Goal: Browse casually: Explore the website without a specific task or goal

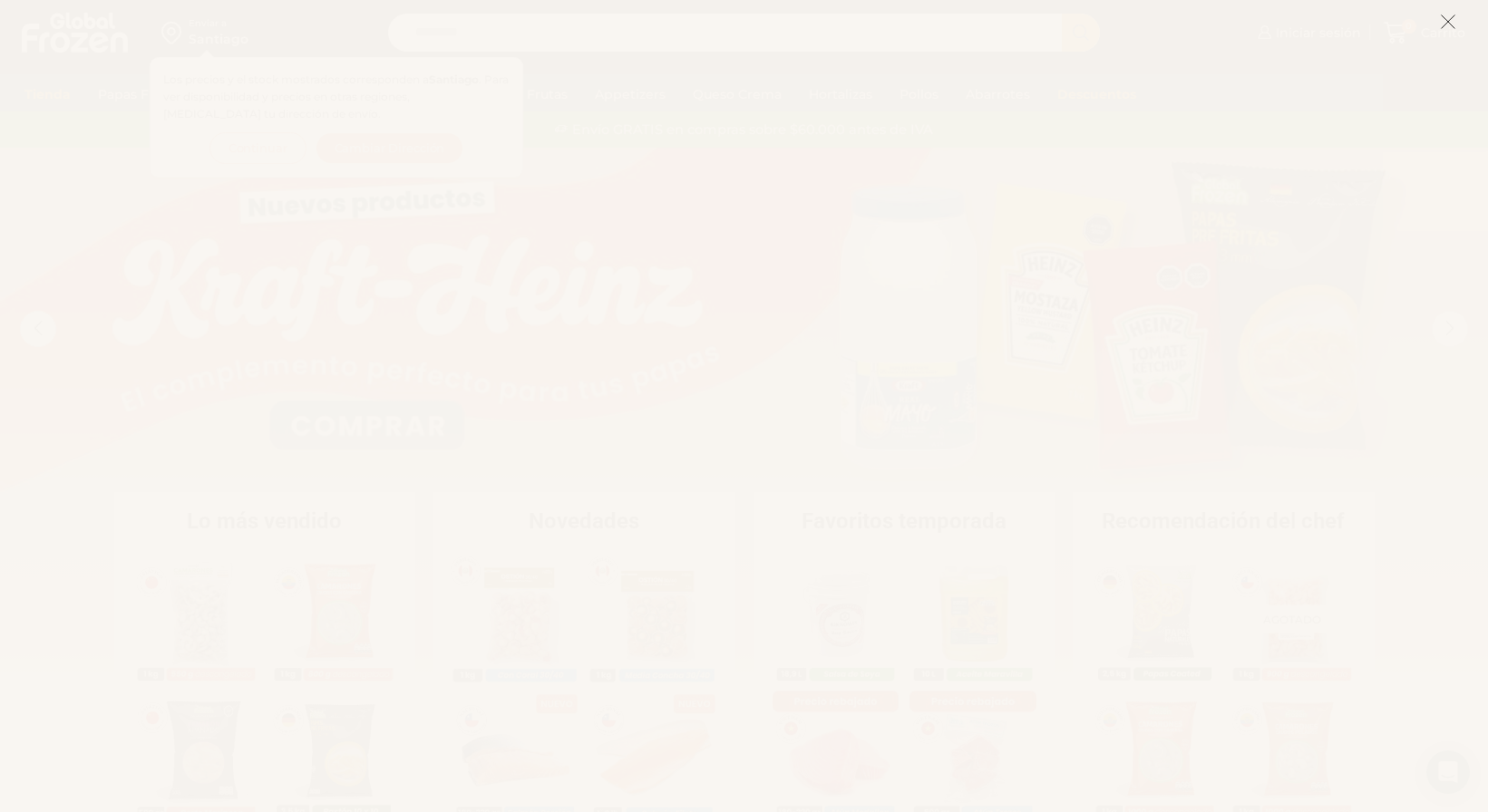
click at [1445, 22] on icon at bounding box center [1447, 22] width 16 height 16
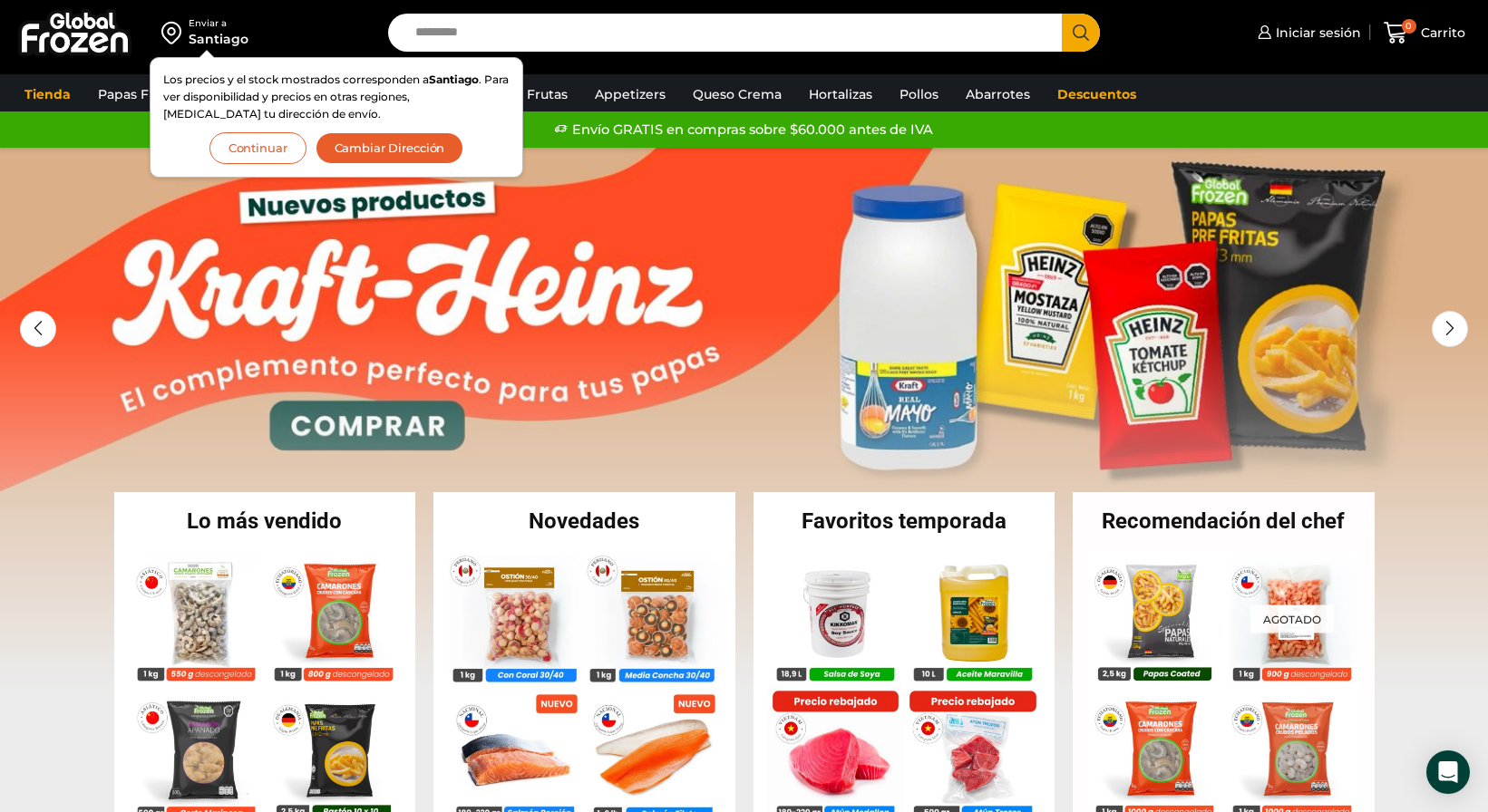
click at [276, 150] on button "Continuar" at bounding box center [258, 148] width 97 height 32
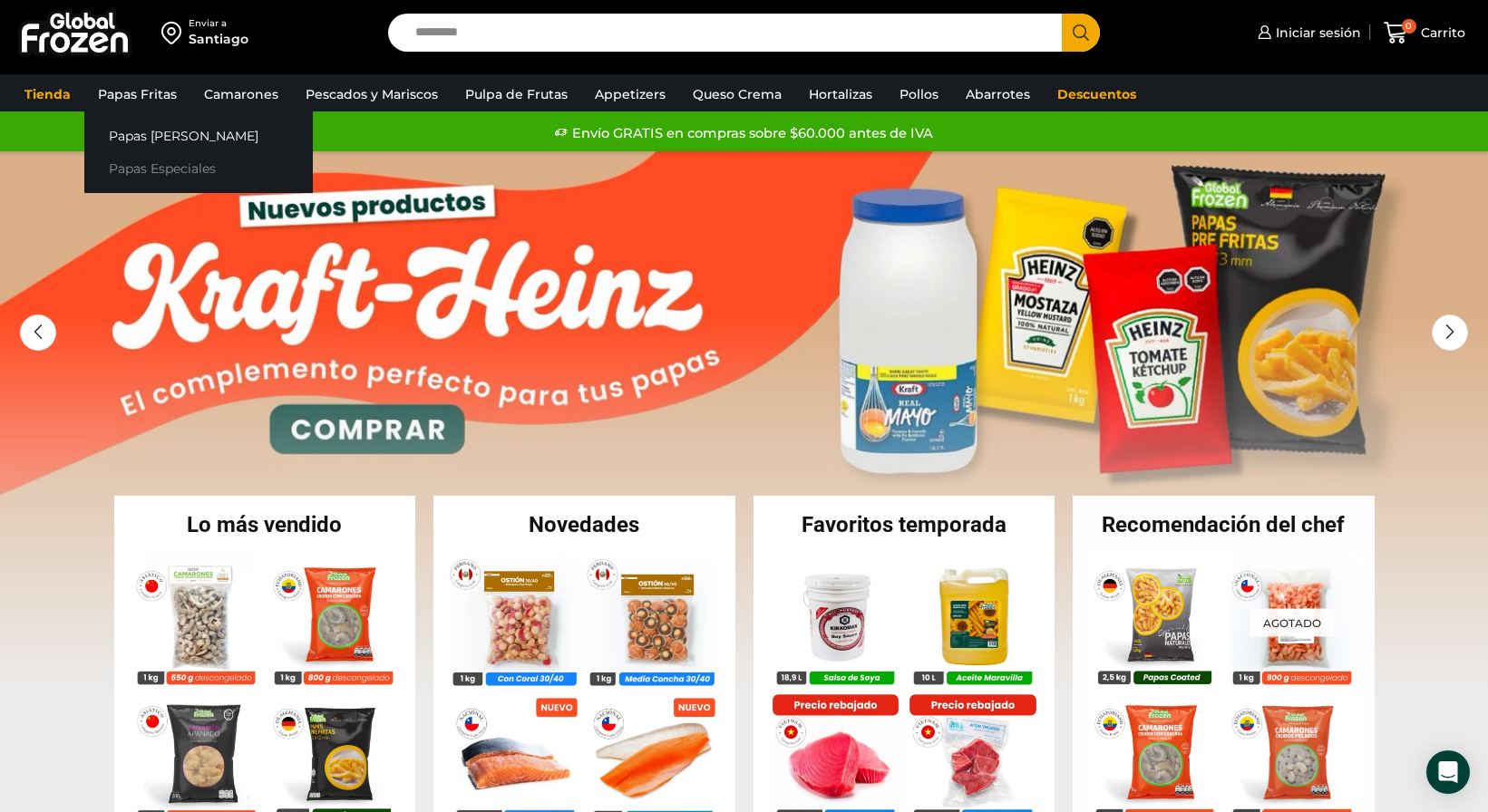
click at [166, 165] on link "Papas Especiales" at bounding box center [198, 169] width 229 height 34
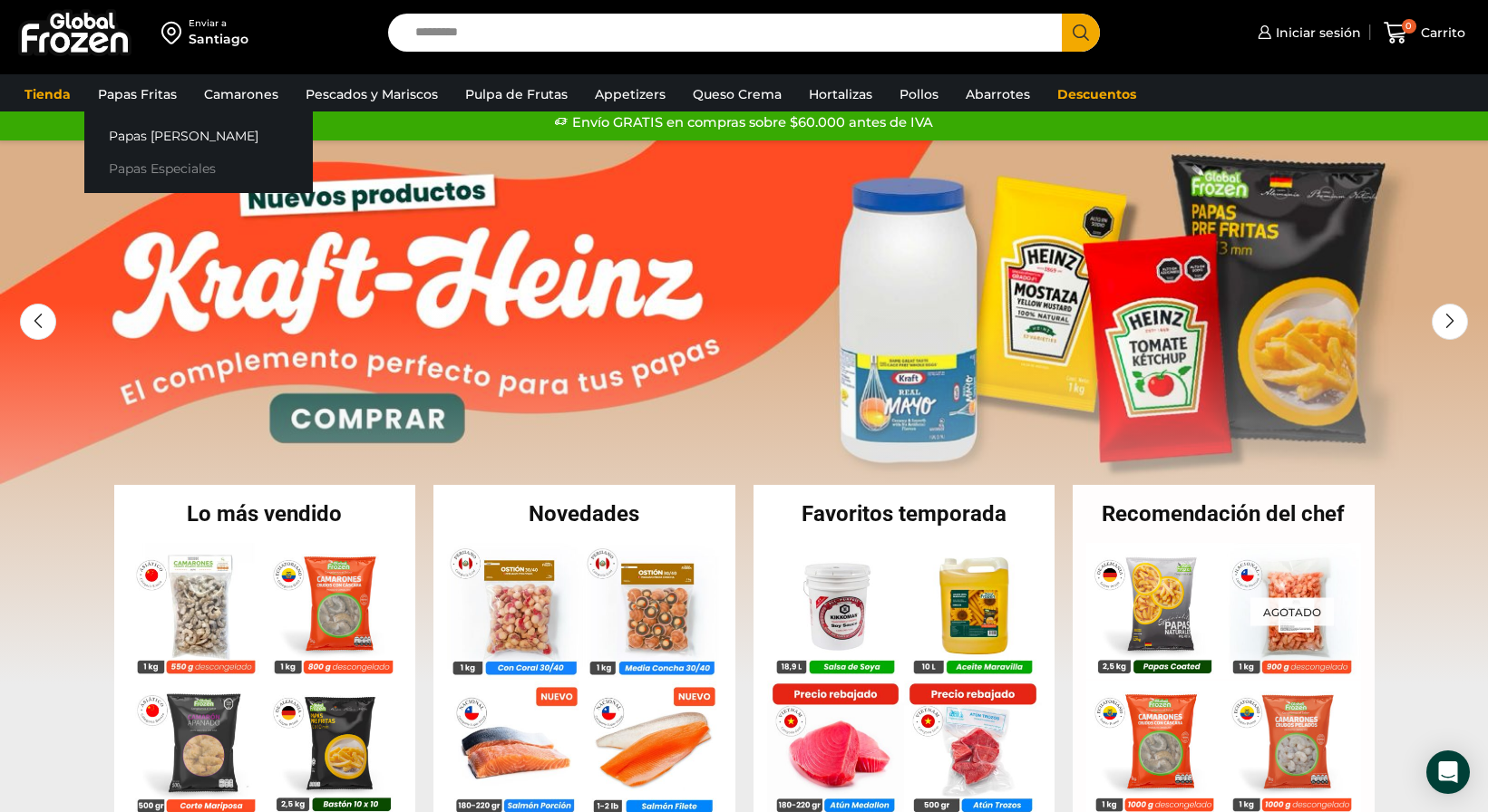
scroll to position [20, 0]
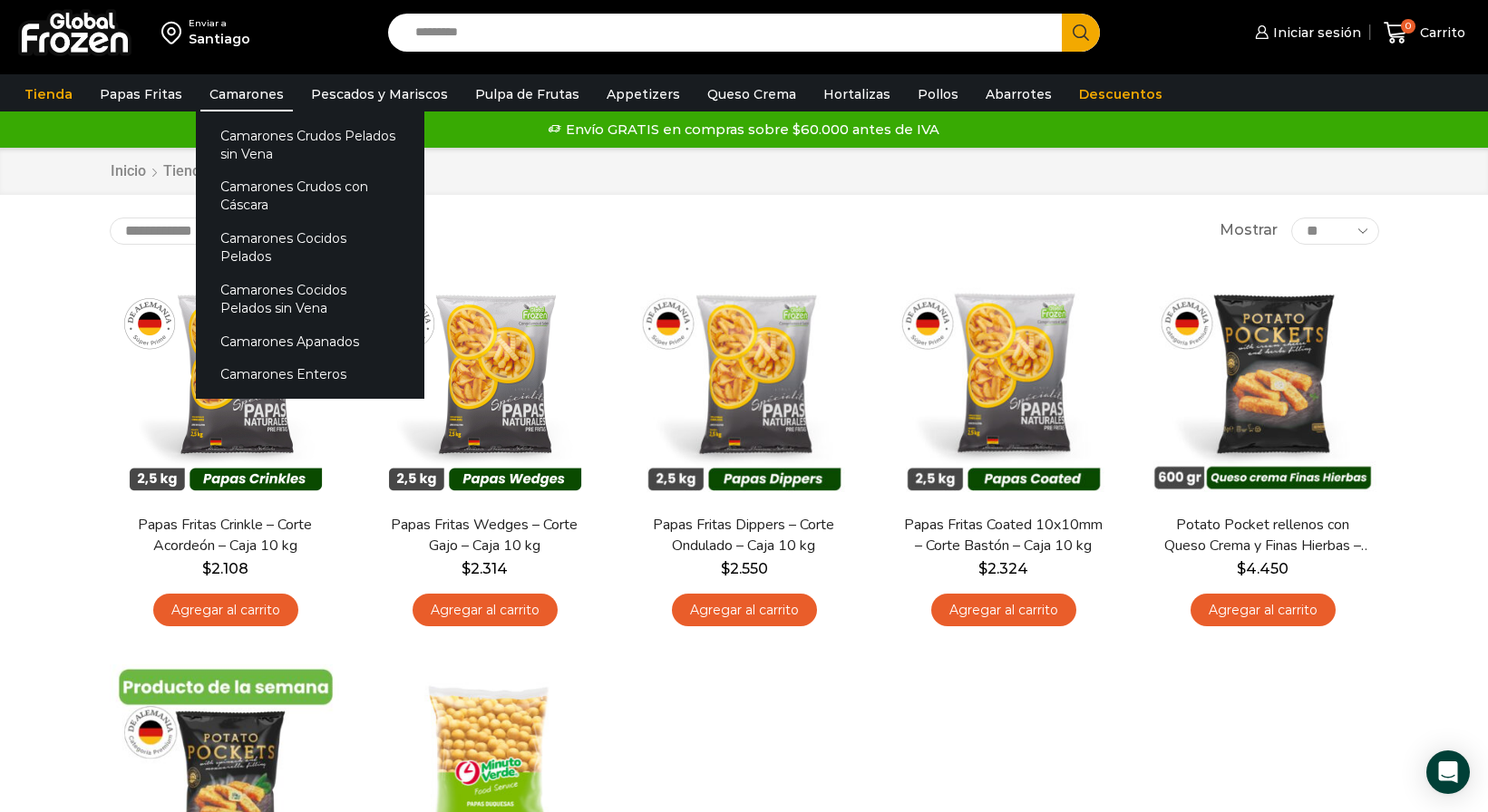
click at [229, 98] on link "Camarones" at bounding box center [245, 94] width 92 height 35
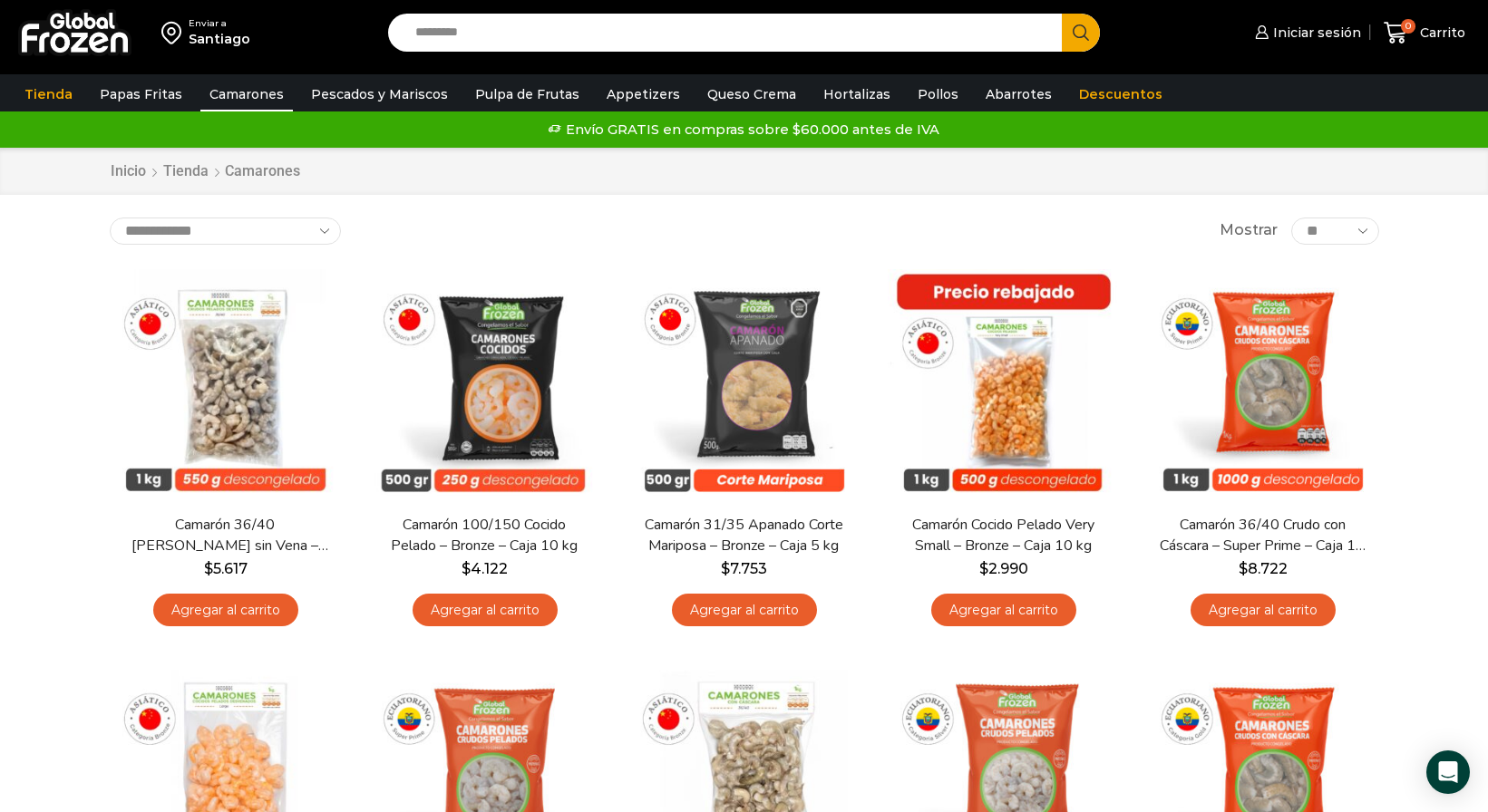
click at [321, 232] on select "**********" at bounding box center [226, 230] width 232 height 27
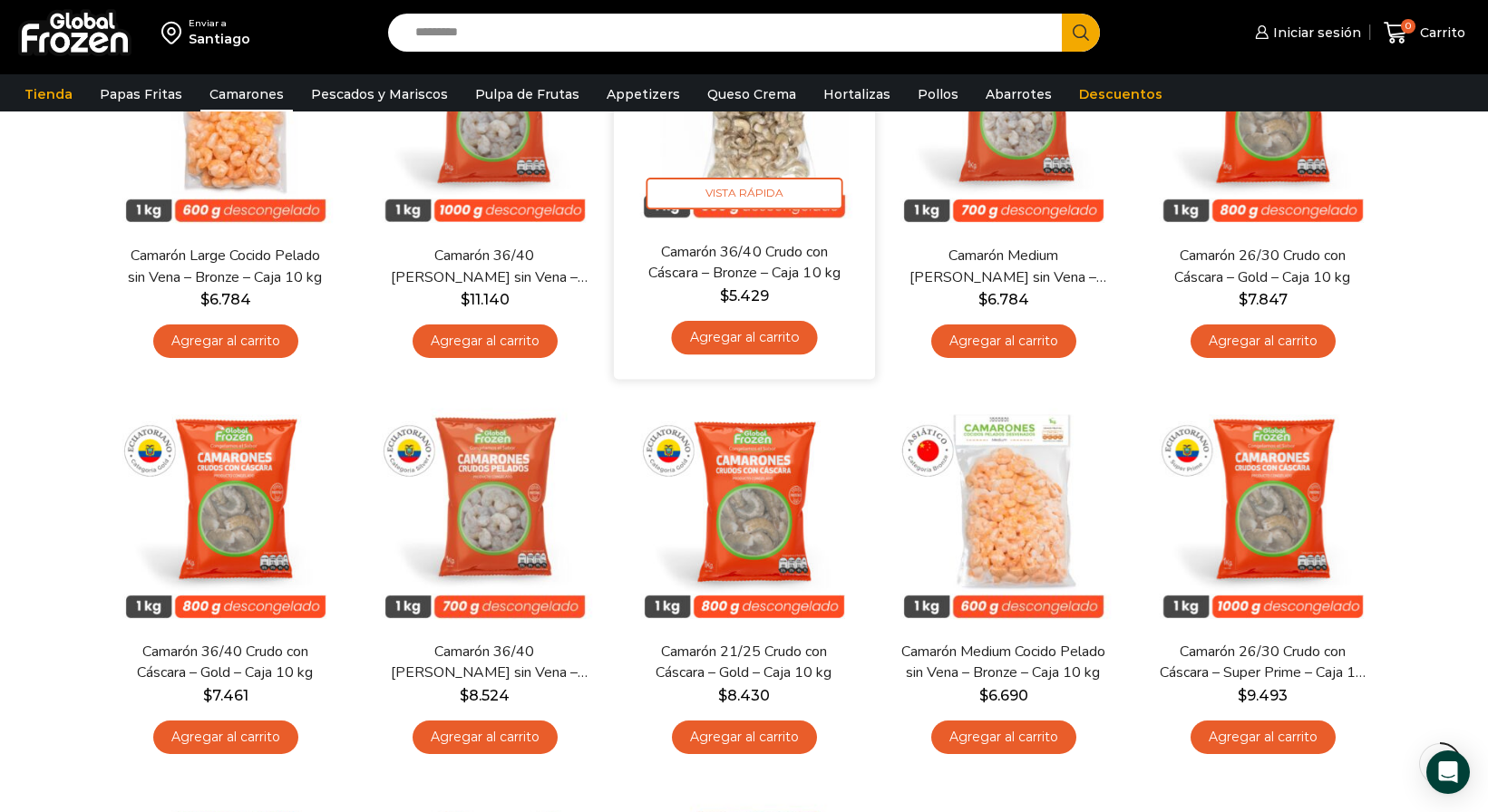
scroll to position [679, 0]
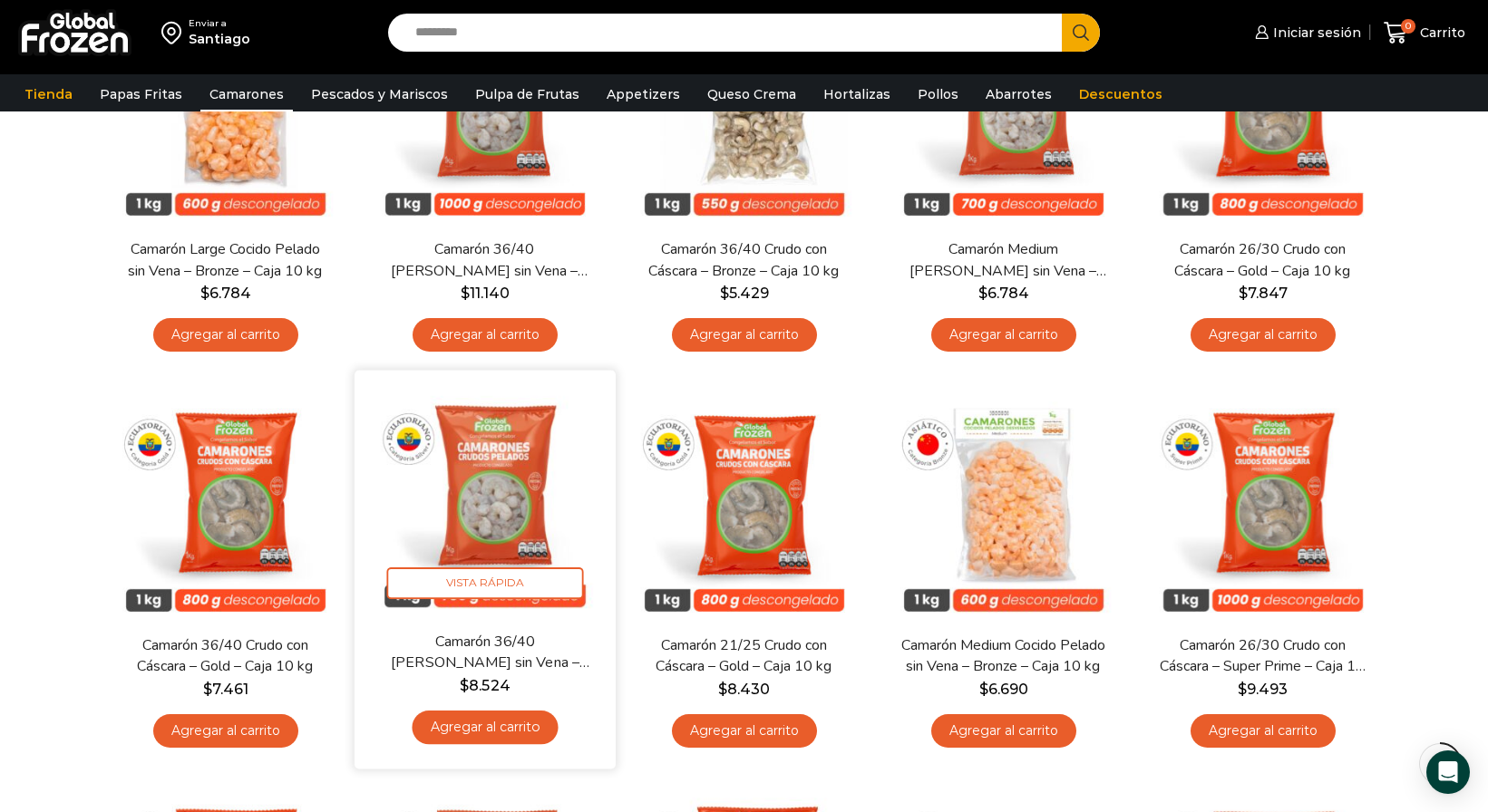
click at [498, 500] on img at bounding box center [485, 500] width 233 height 233
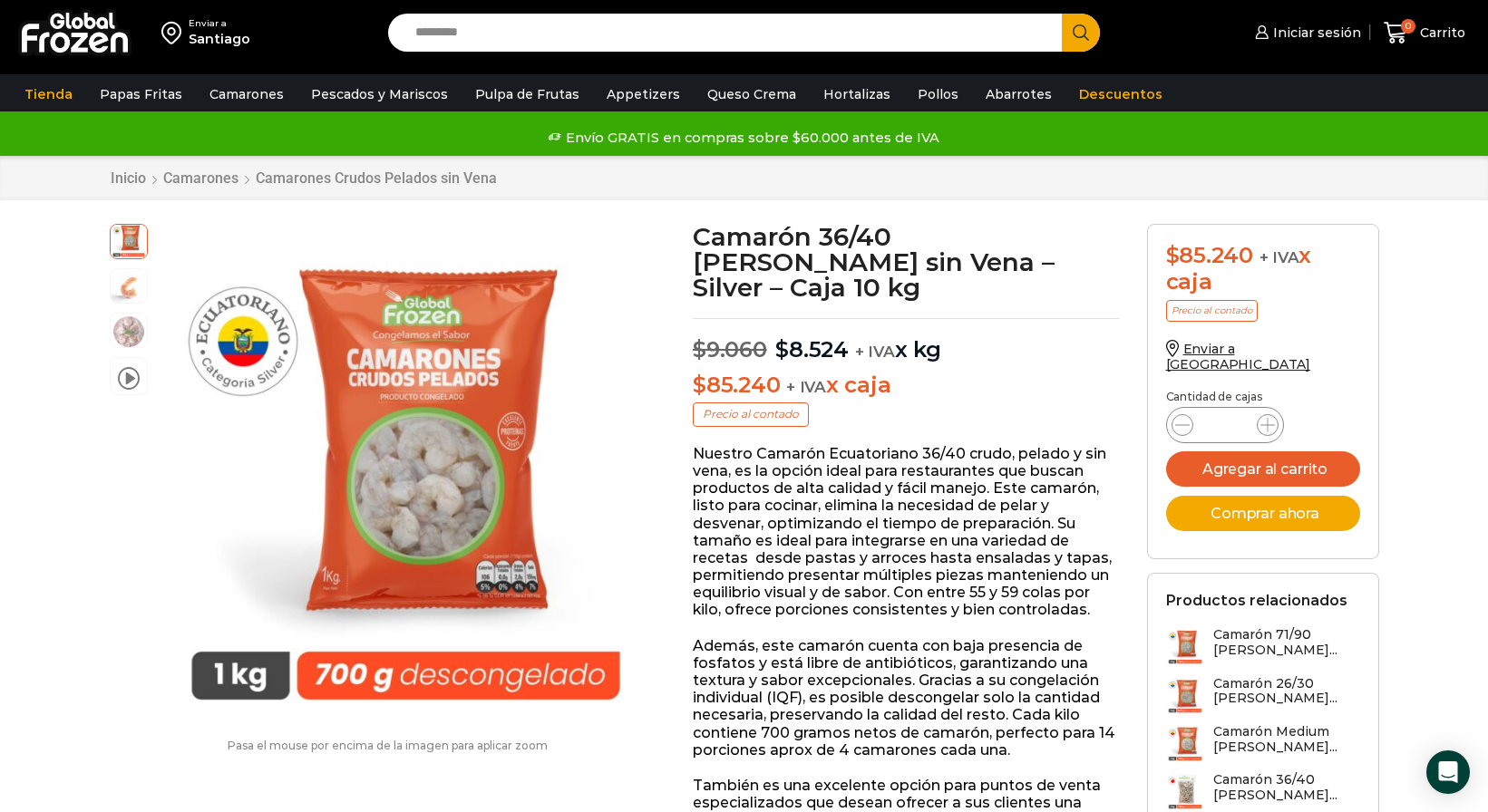
click at [498, 500] on img "1 / 4" at bounding box center [406, 472] width 498 height 497
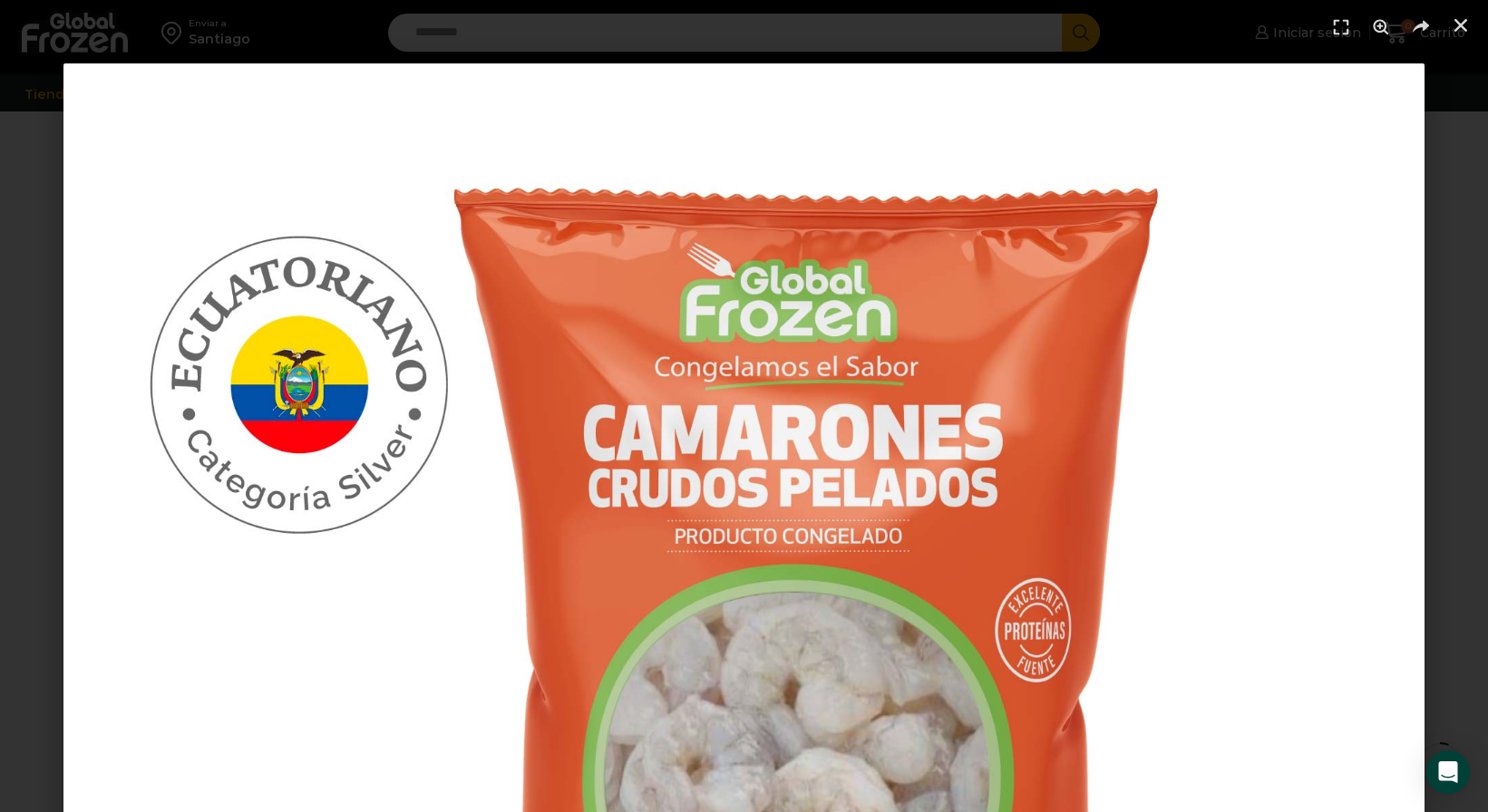
scroll to position [177, 0]
click at [498, 500] on img "1 / 1" at bounding box center [743, 743] width 1360 height 1360
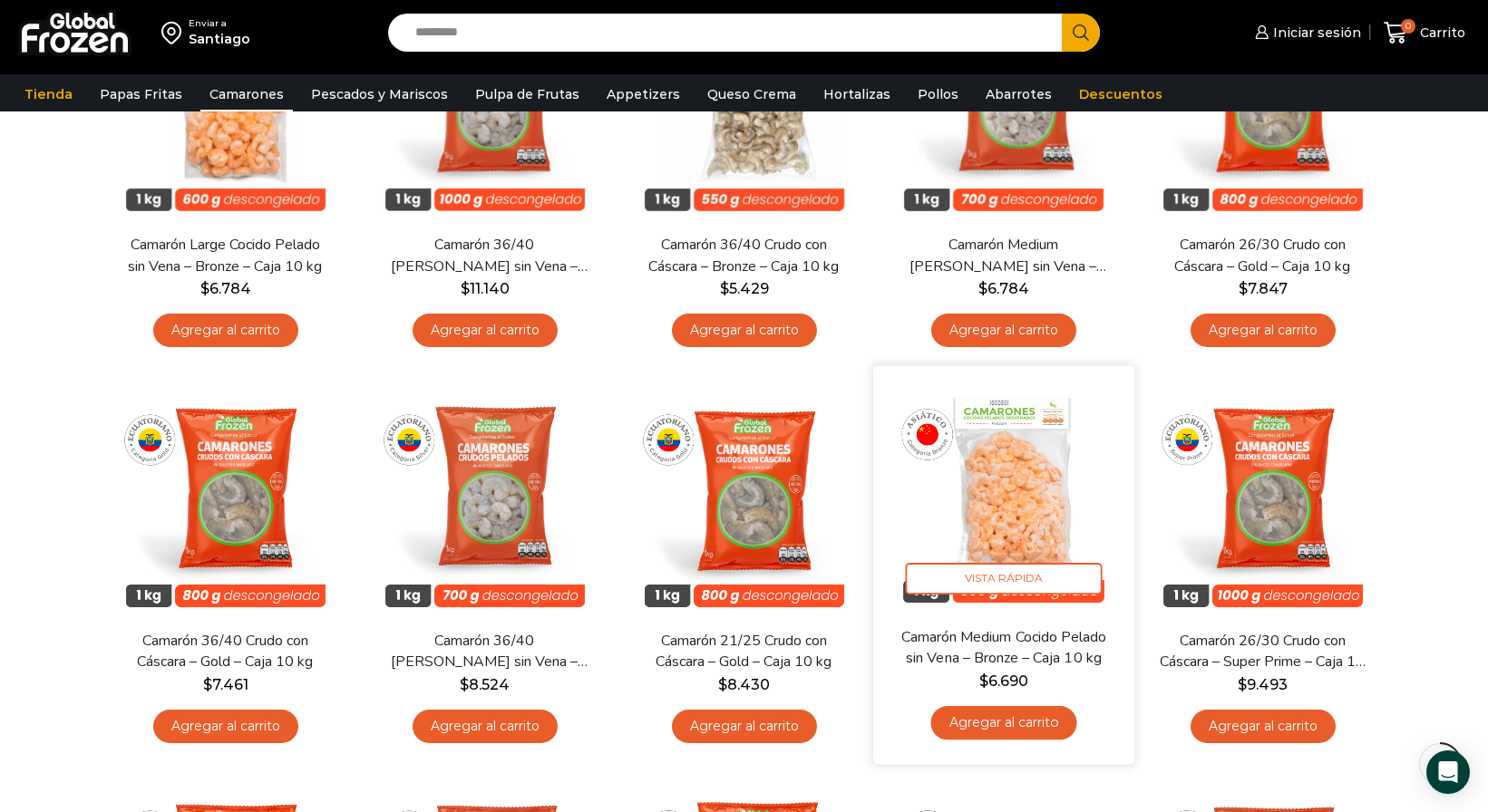
scroll to position [698, 0]
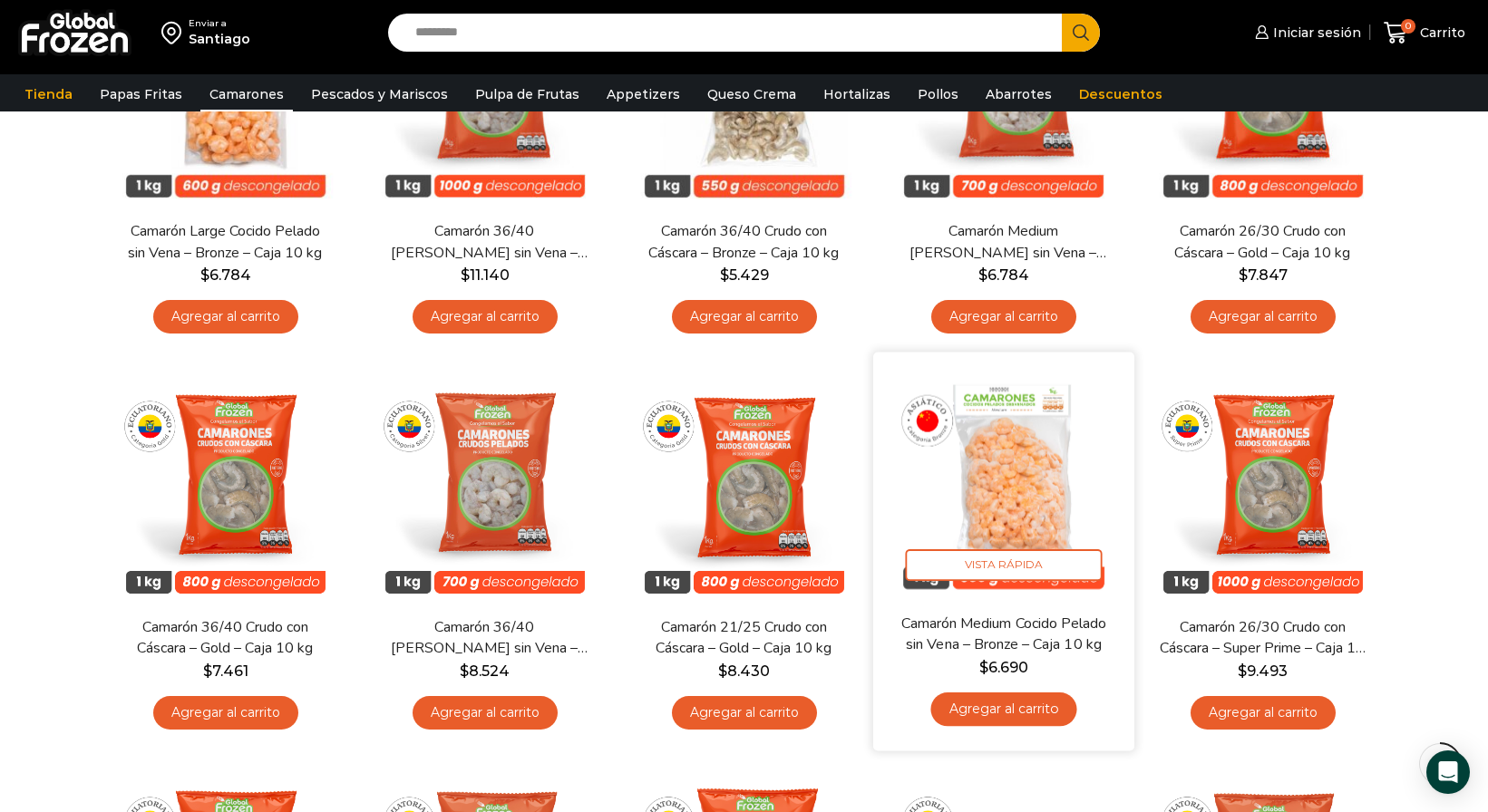
click at [993, 518] on img at bounding box center [1003, 483] width 233 height 233
click at [996, 502] on img at bounding box center [1003, 483] width 233 height 233
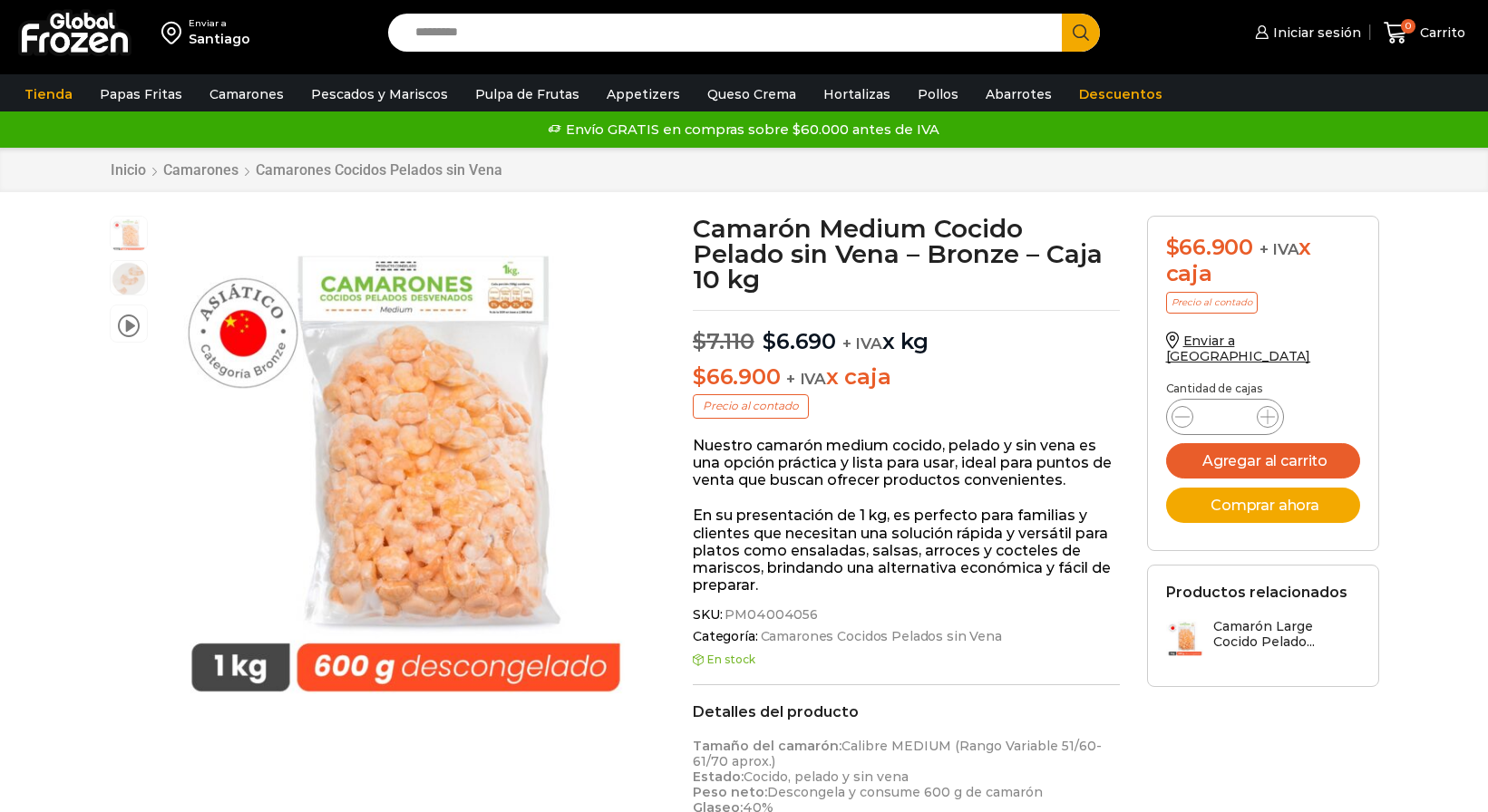
scroll to position [1, 0]
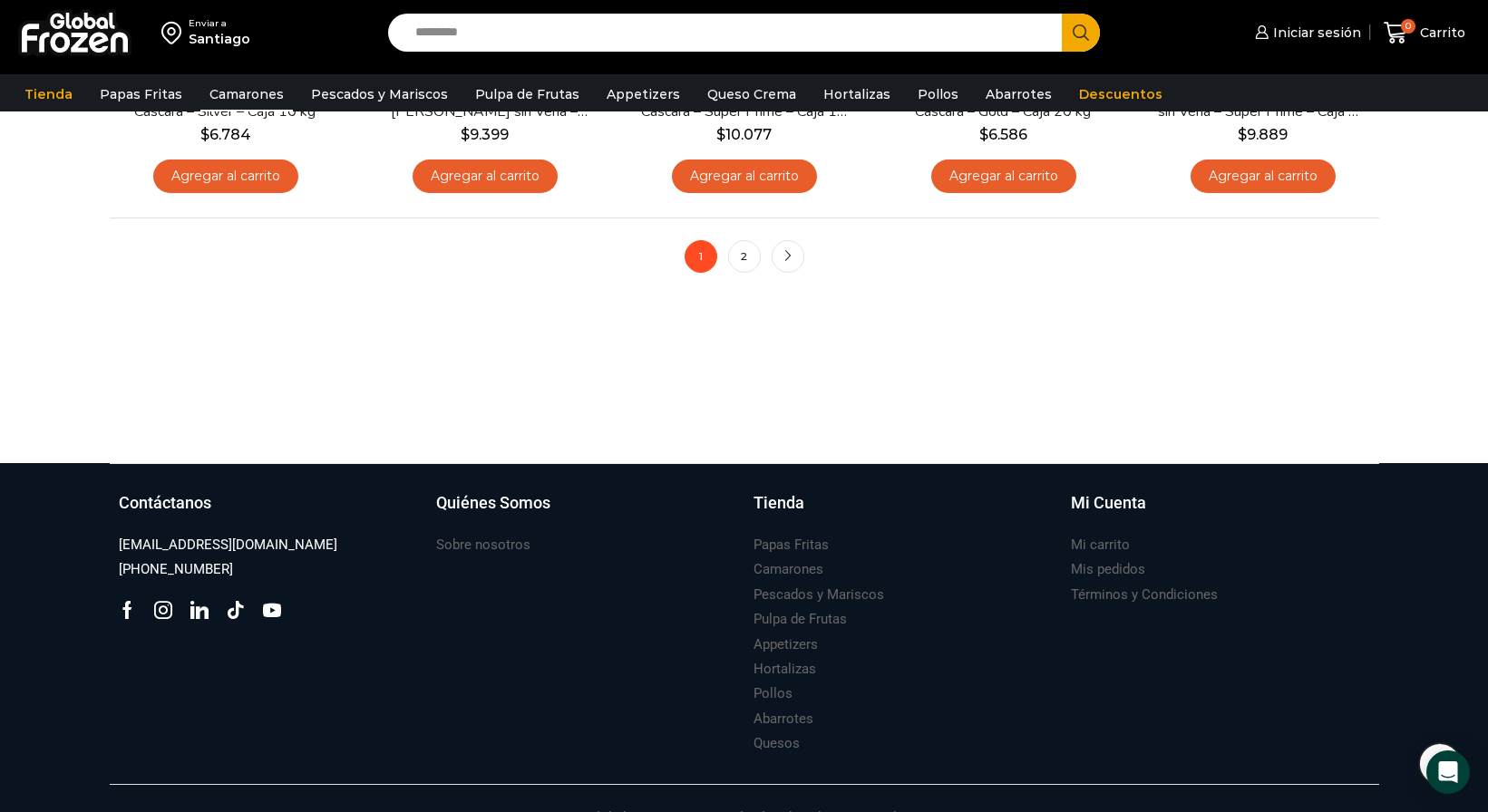
scroll to position [1666, 0]
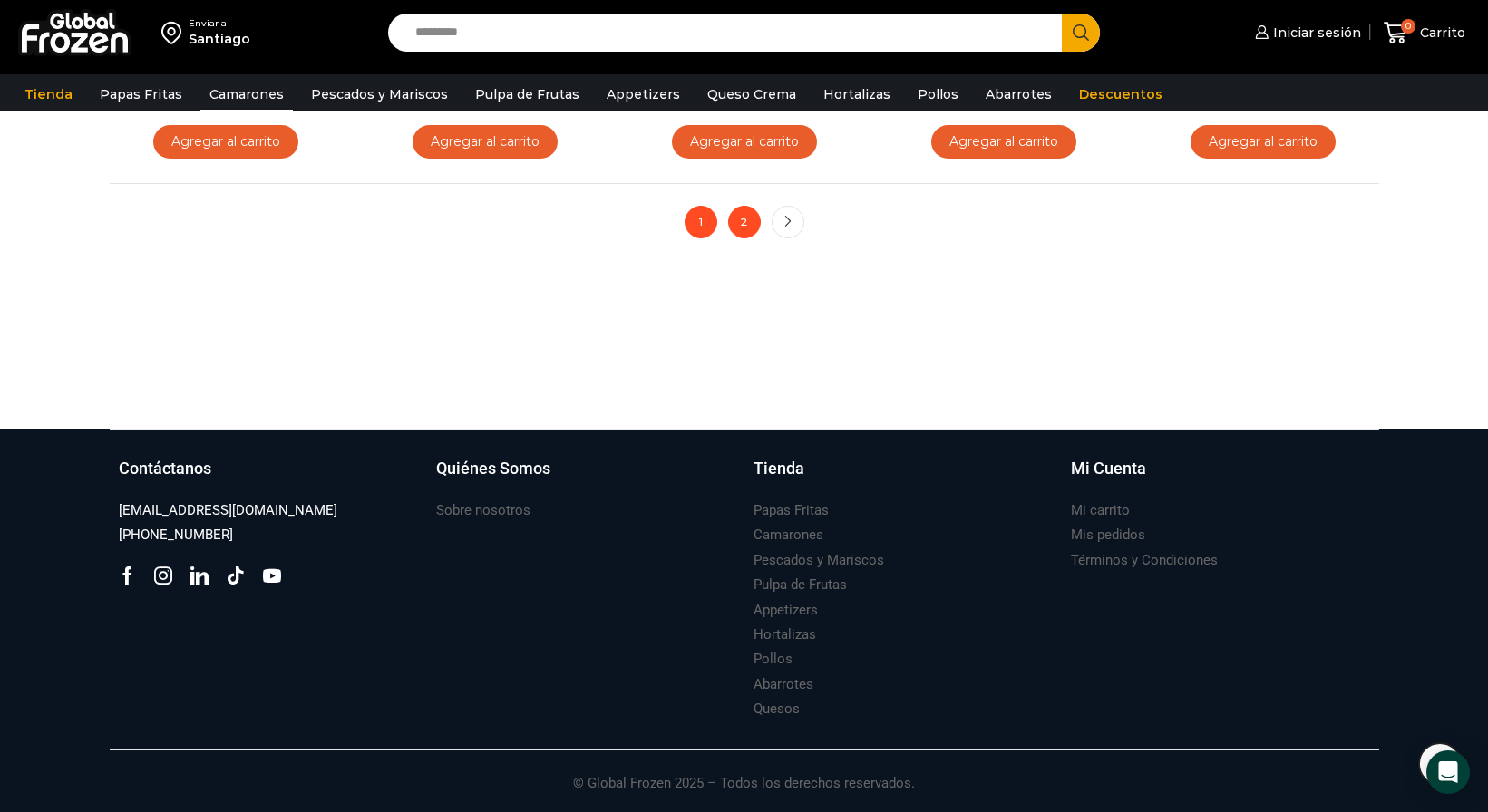
click at [732, 220] on link "2" at bounding box center [744, 222] width 33 height 33
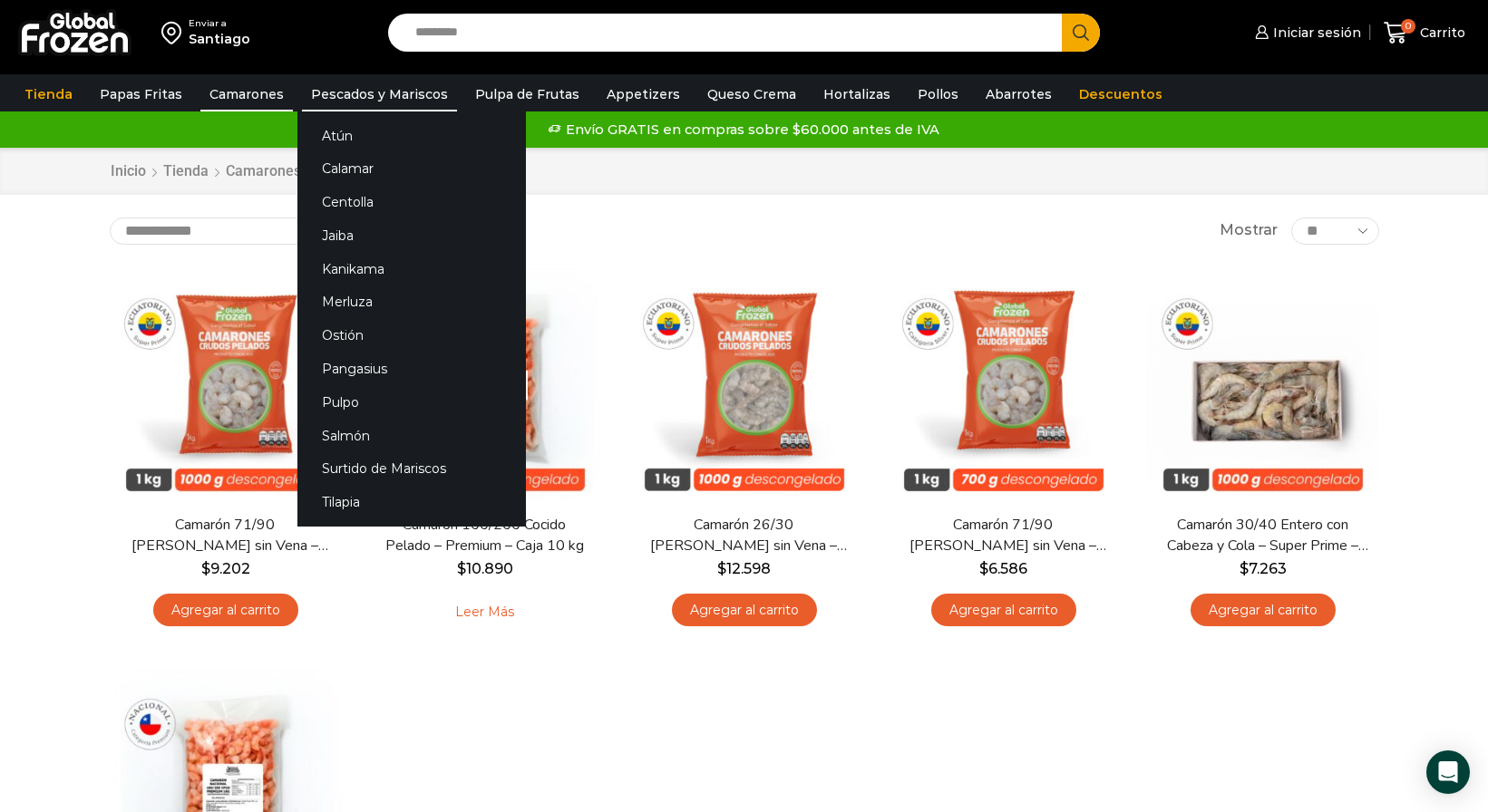
click at [337, 100] on link "Pescados y Mariscos" at bounding box center [379, 94] width 155 height 35
click at [331, 128] on link "Atún" at bounding box center [412, 135] width 229 height 34
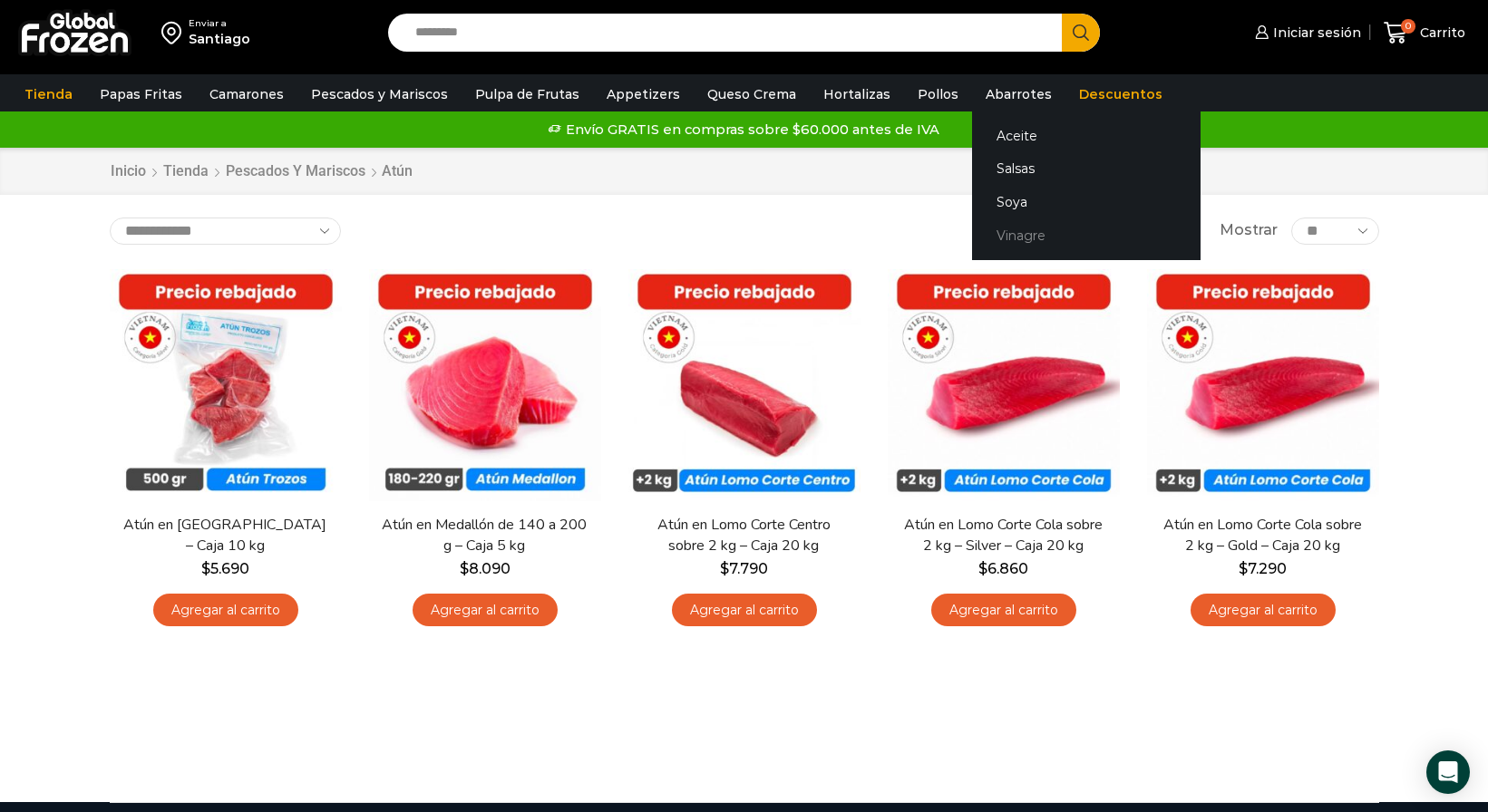
click at [1003, 234] on link "Vinagre" at bounding box center [1085, 236] width 229 height 34
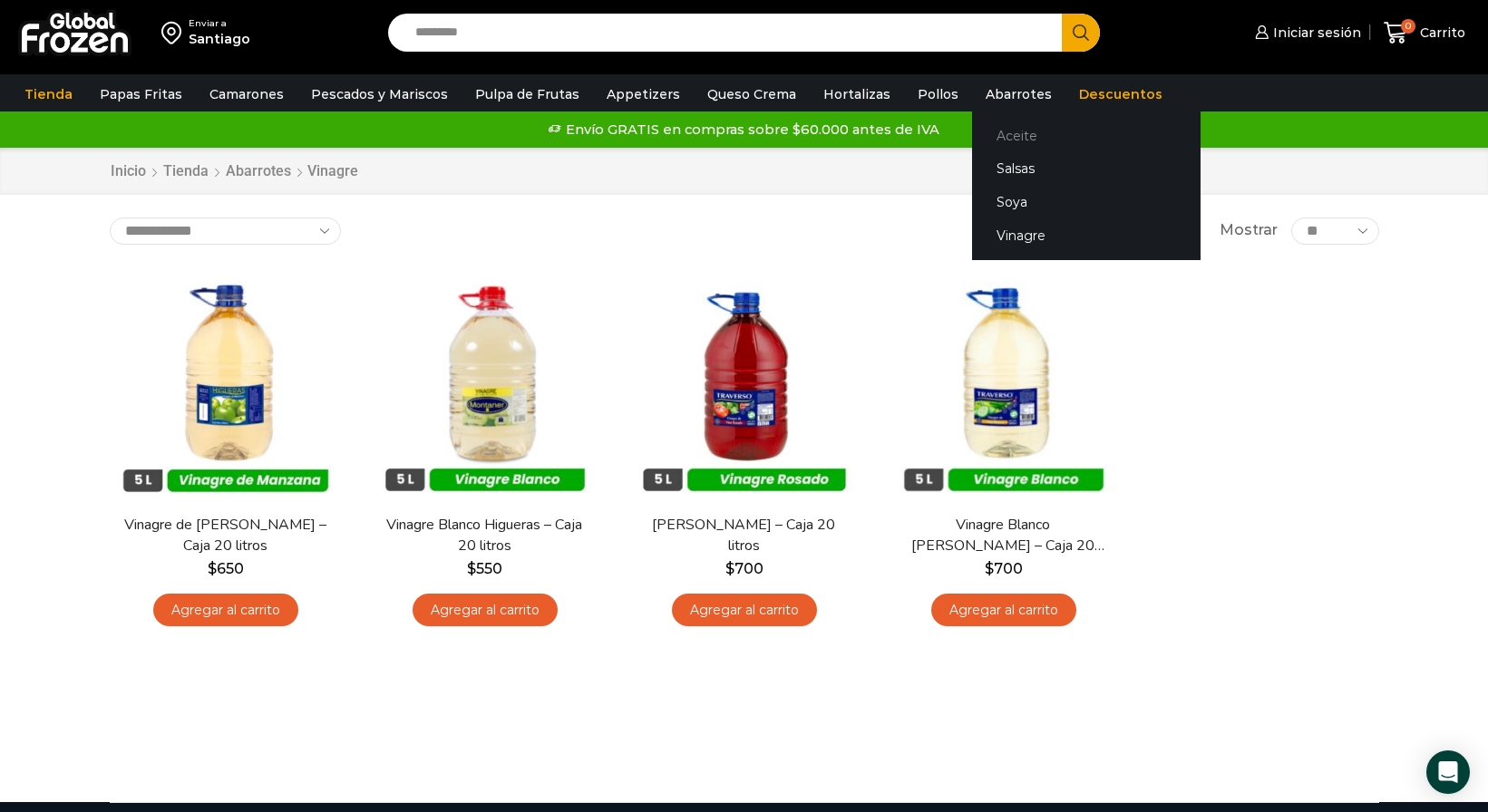
click at [990, 142] on link "Aceite" at bounding box center [1085, 135] width 229 height 34
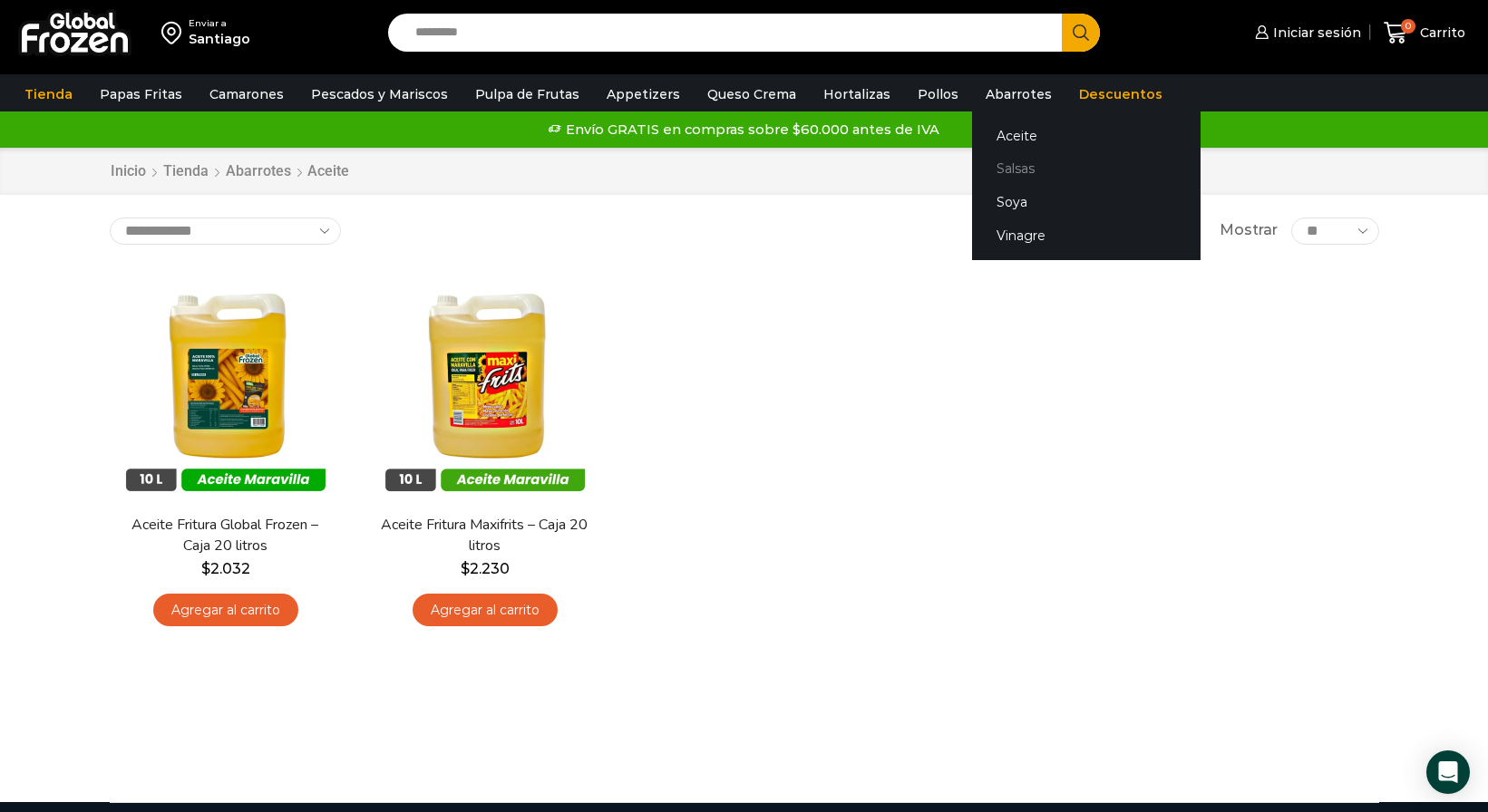
click at [984, 174] on link "Salsas" at bounding box center [1085, 169] width 229 height 34
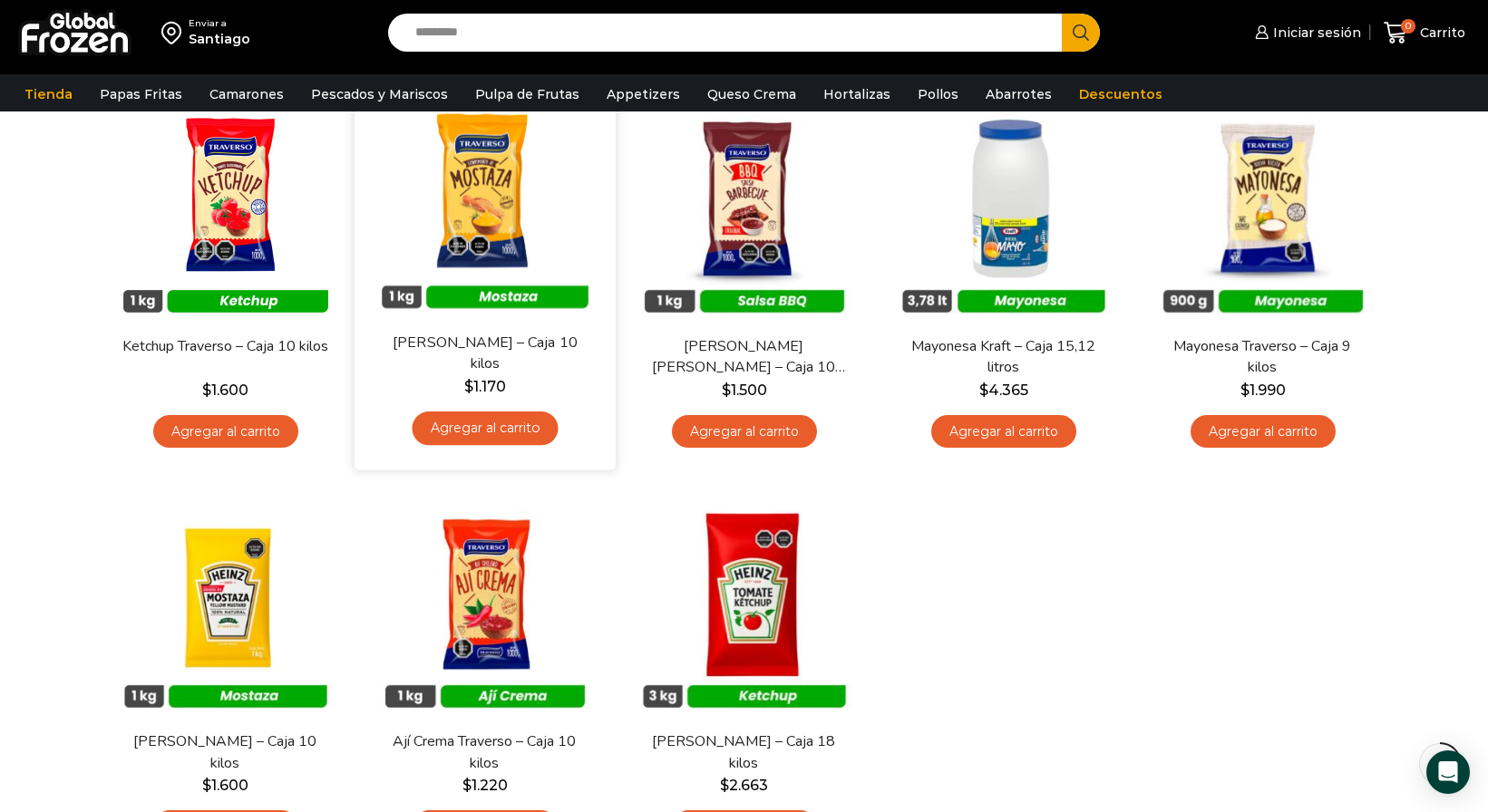
scroll to position [189, 0]
